Goal: Information Seeking & Learning: Find specific fact

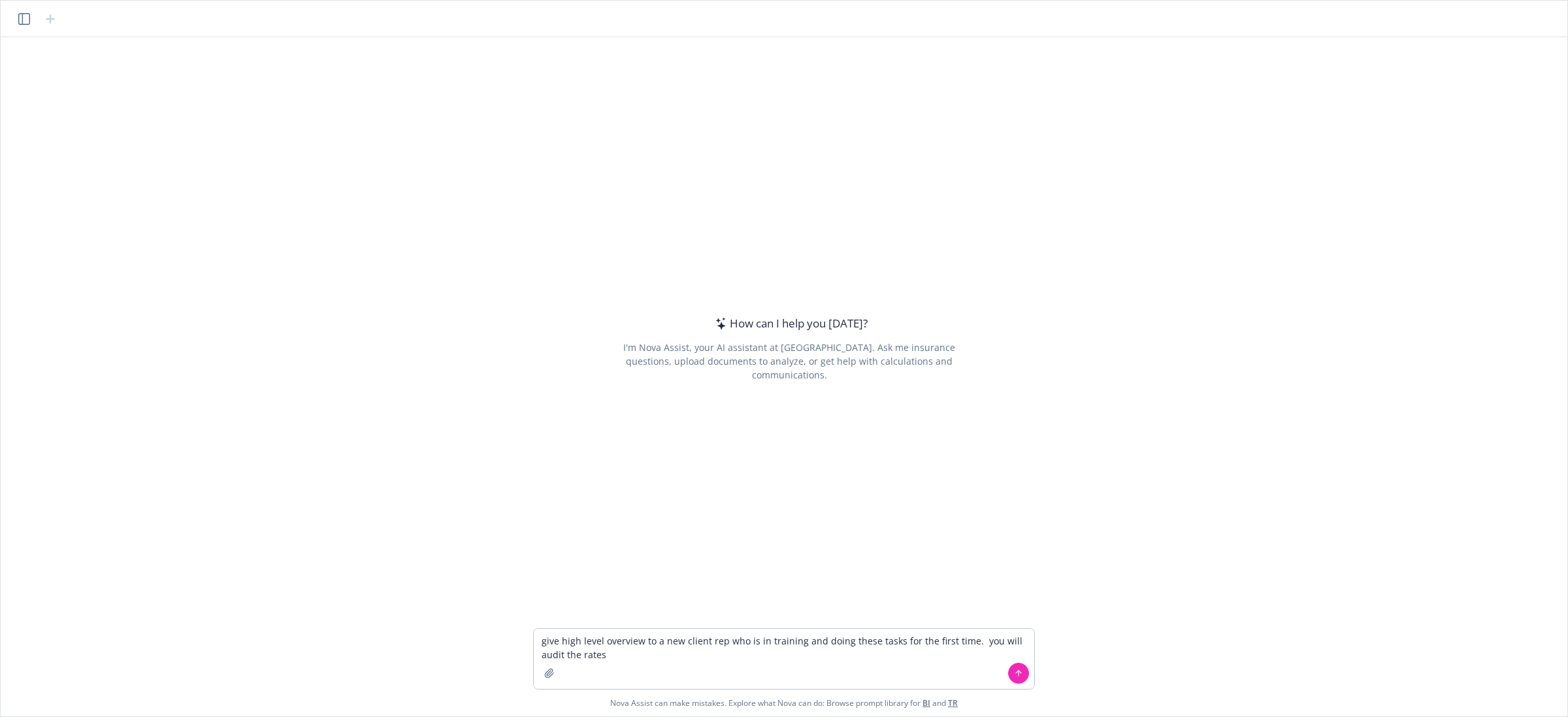
click at [21, 17] on icon "button" at bounding box center [24, 19] width 12 height 12
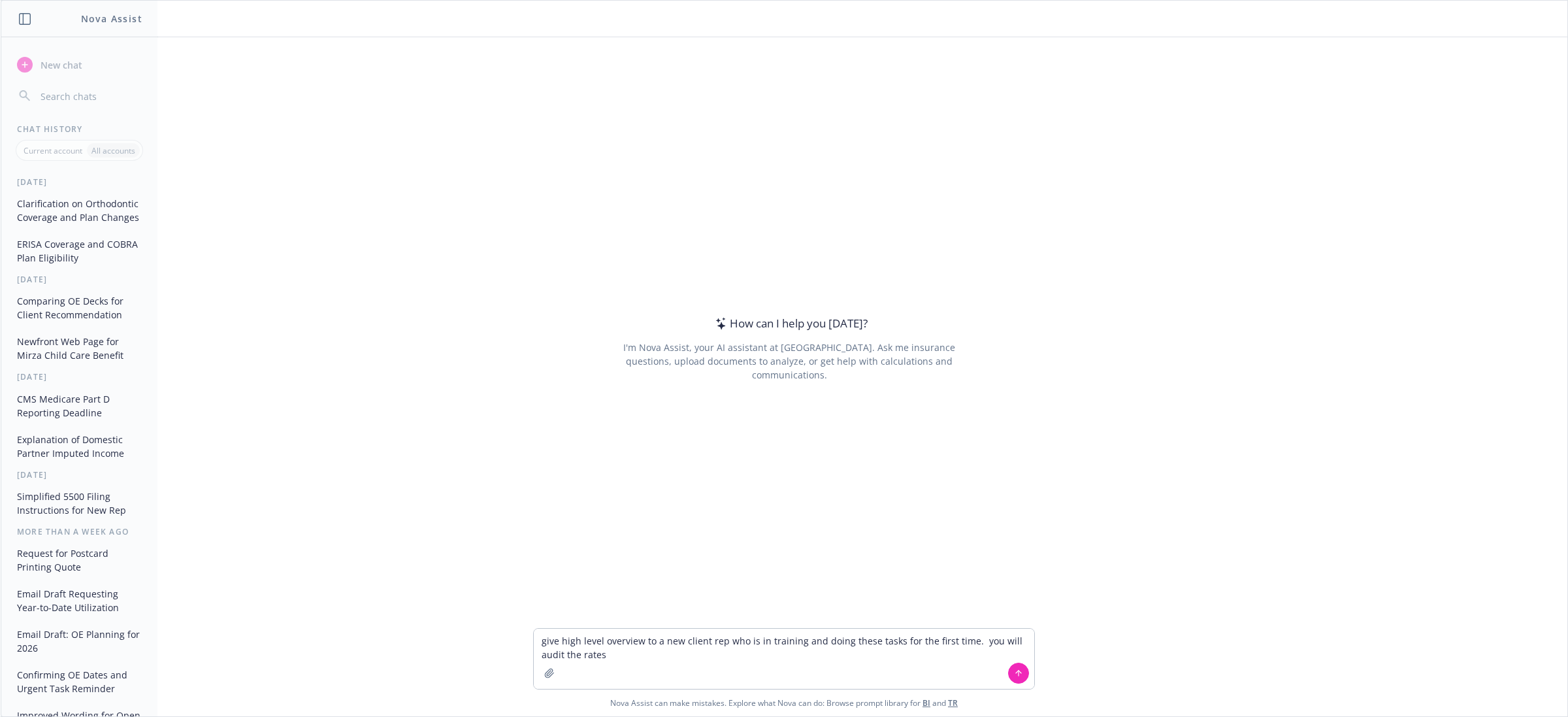
click at [75, 226] on button "Clarification on Orthodontic Coverage and Plan Changes" at bounding box center [79, 210] width 135 height 35
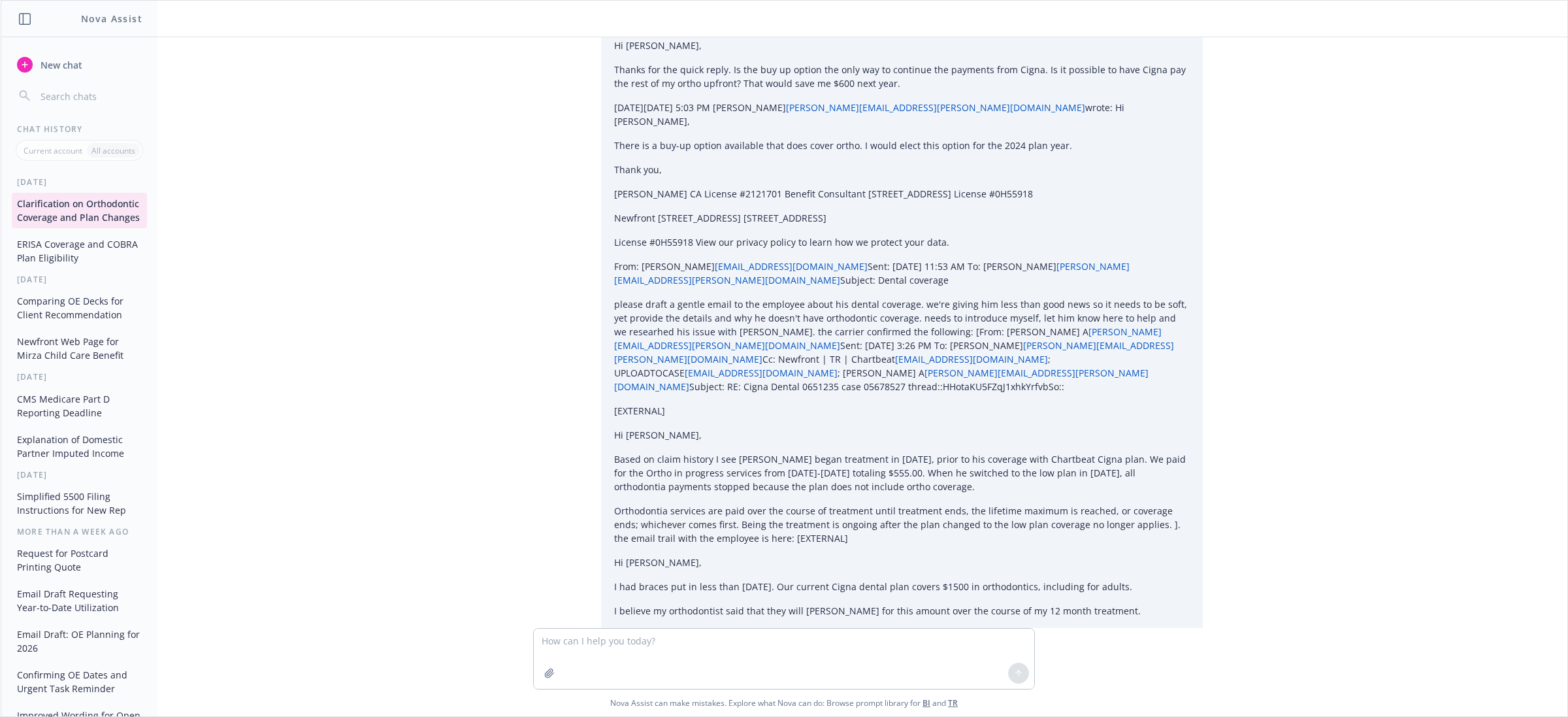
scroll to position [1564, 0]
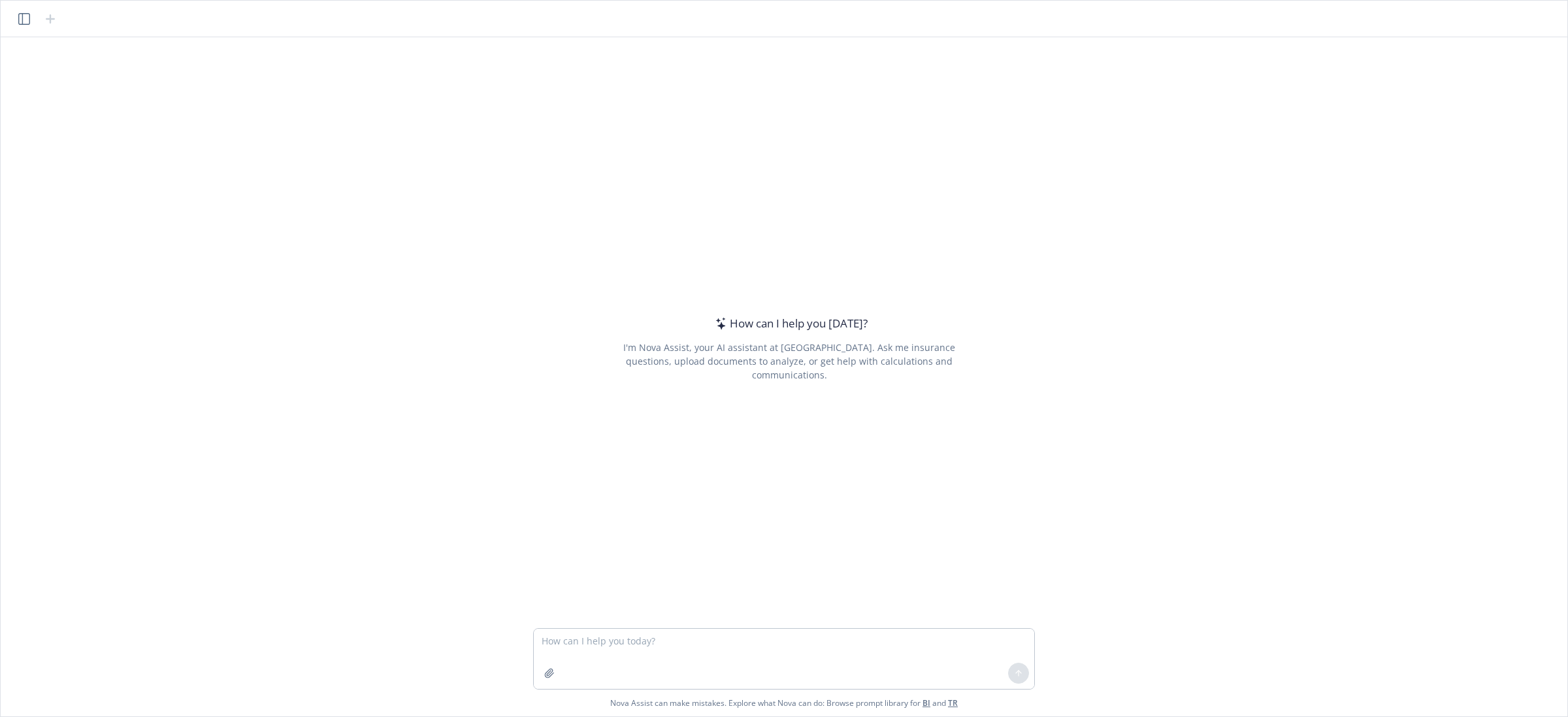
click at [20, 20] on icon "button" at bounding box center [24, 19] width 12 height 12
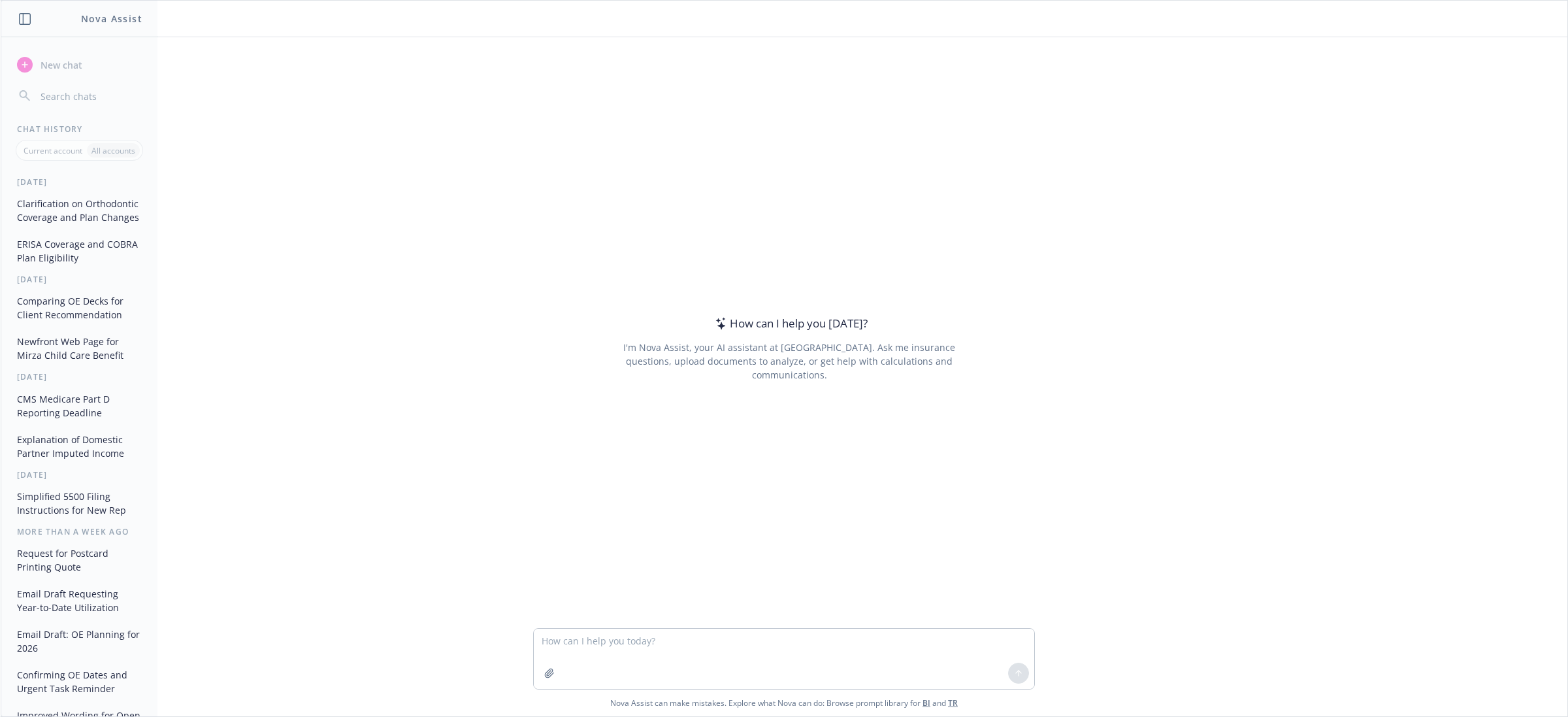
click at [37, 208] on button "Clarification on Orthodontic Coverage and Plan Changes" at bounding box center [79, 210] width 135 height 35
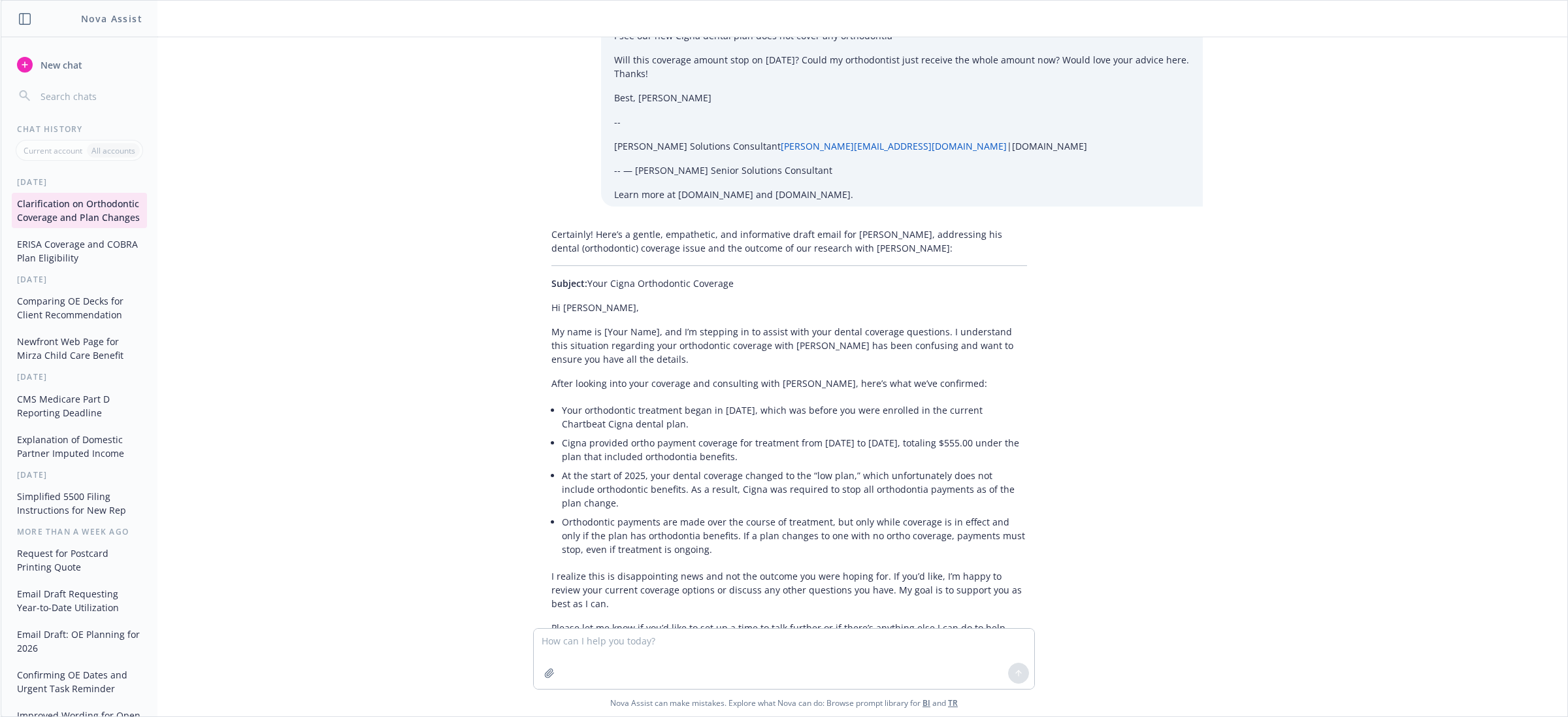
scroll to position [1471, 0]
